Goal: Task Accomplishment & Management: Manage account settings

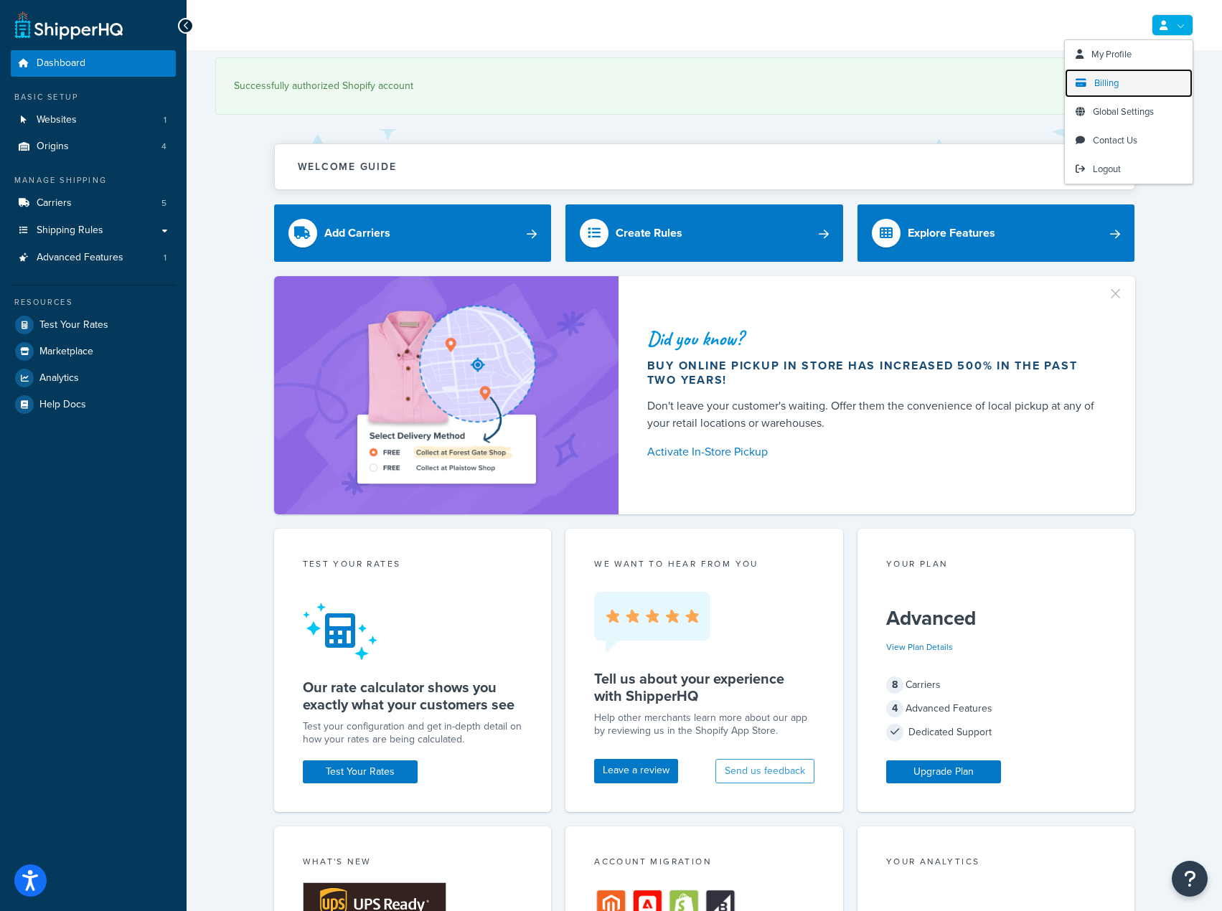
click at [1145, 80] on link "Billing" at bounding box center [1129, 83] width 128 height 29
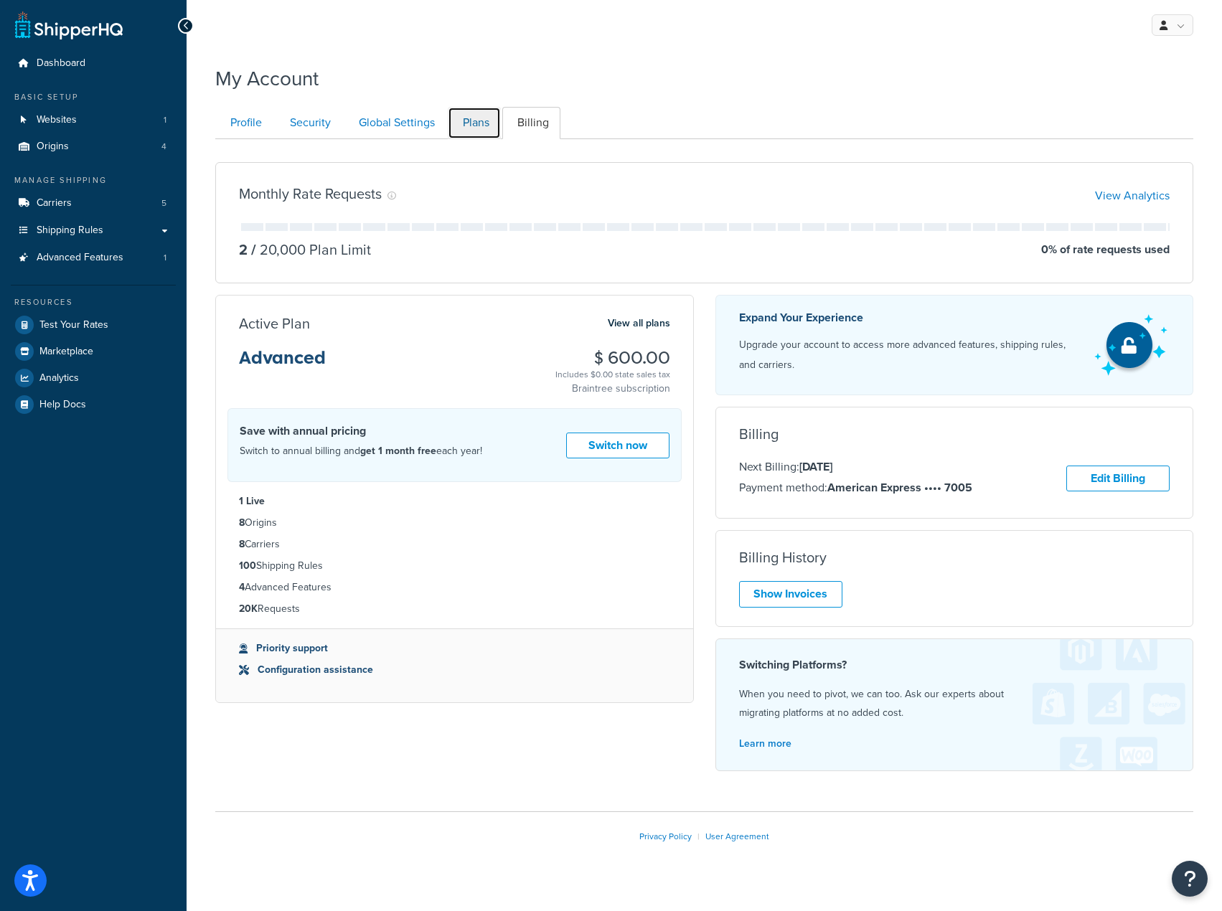
click at [485, 128] on link "Plans" at bounding box center [474, 123] width 53 height 32
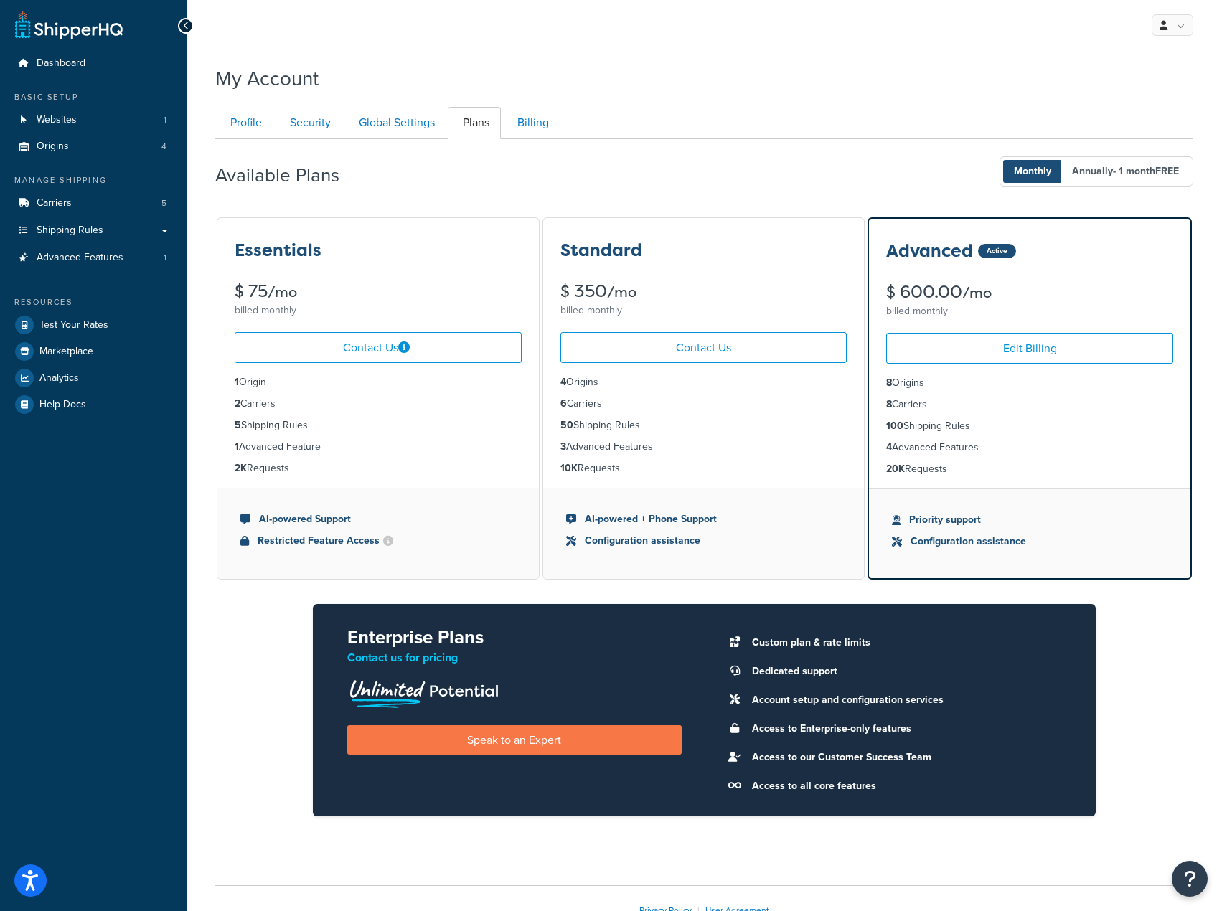
click at [1102, 96] on div "My Account Contact Us Send Us A Message Contact Information Name * Email * Comp…" at bounding box center [705, 514] width 1036 height 914
